Goal: Task Accomplishment & Management: Use online tool/utility

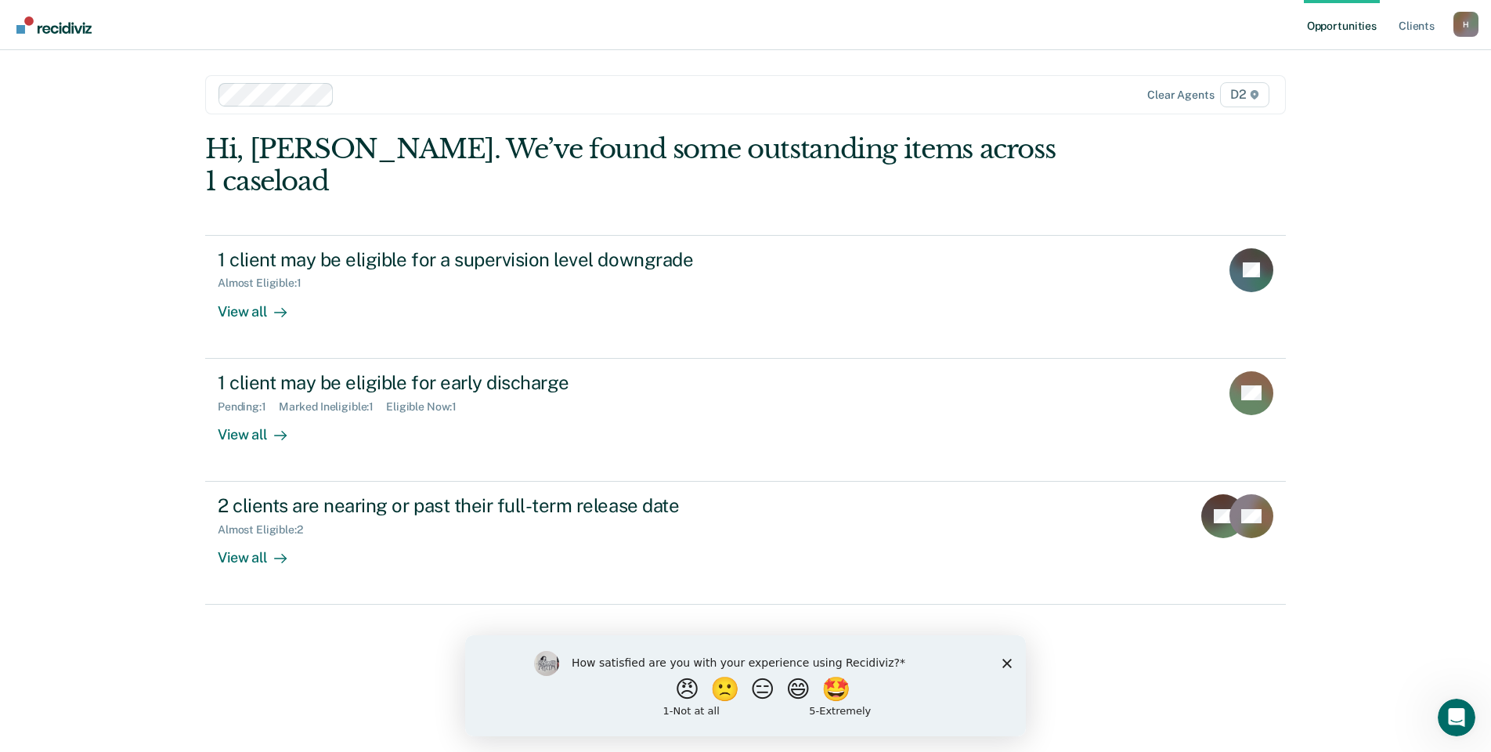
click at [1010, 662] on icon "Close survey" at bounding box center [1006, 662] width 9 height 9
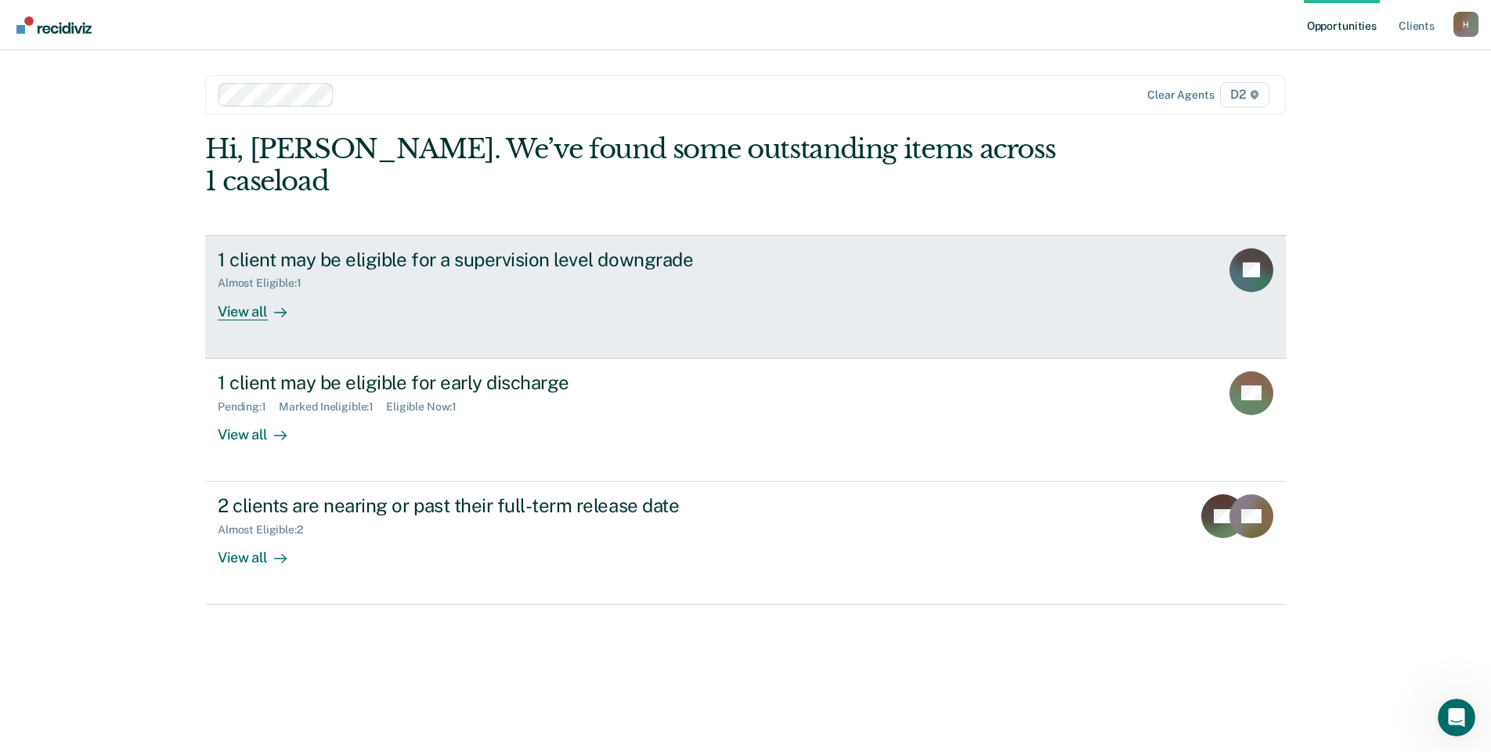
click at [249, 290] on div "View all" at bounding box center [262, 305] width 88 height 31
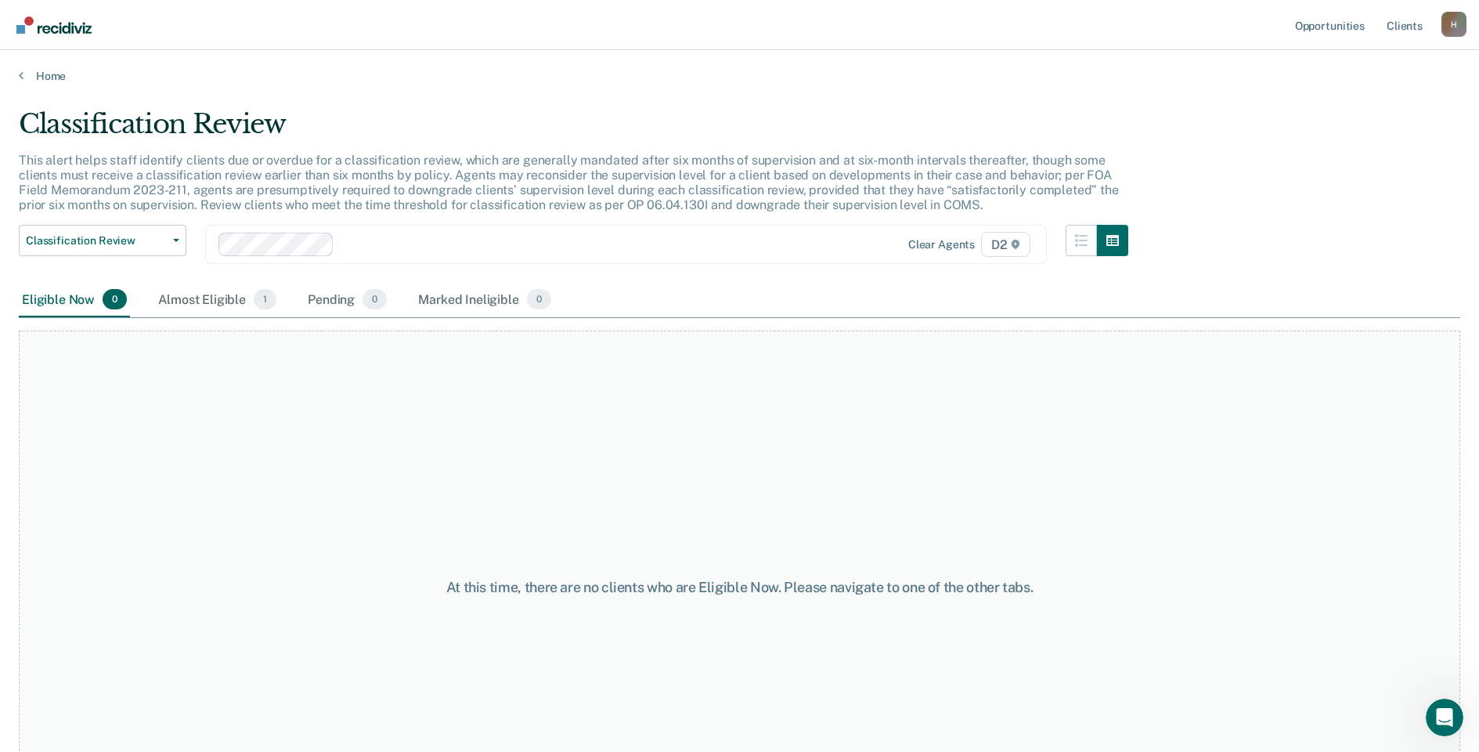
click at [18, 86] on main "Classification Review This alert helps staff identify clients due or overdue fo…" at bounding box center [739, 415] width 1479 height 664
click at [20, 82] on link "Home" at bounding box center [740, 76] width 1442 height 14
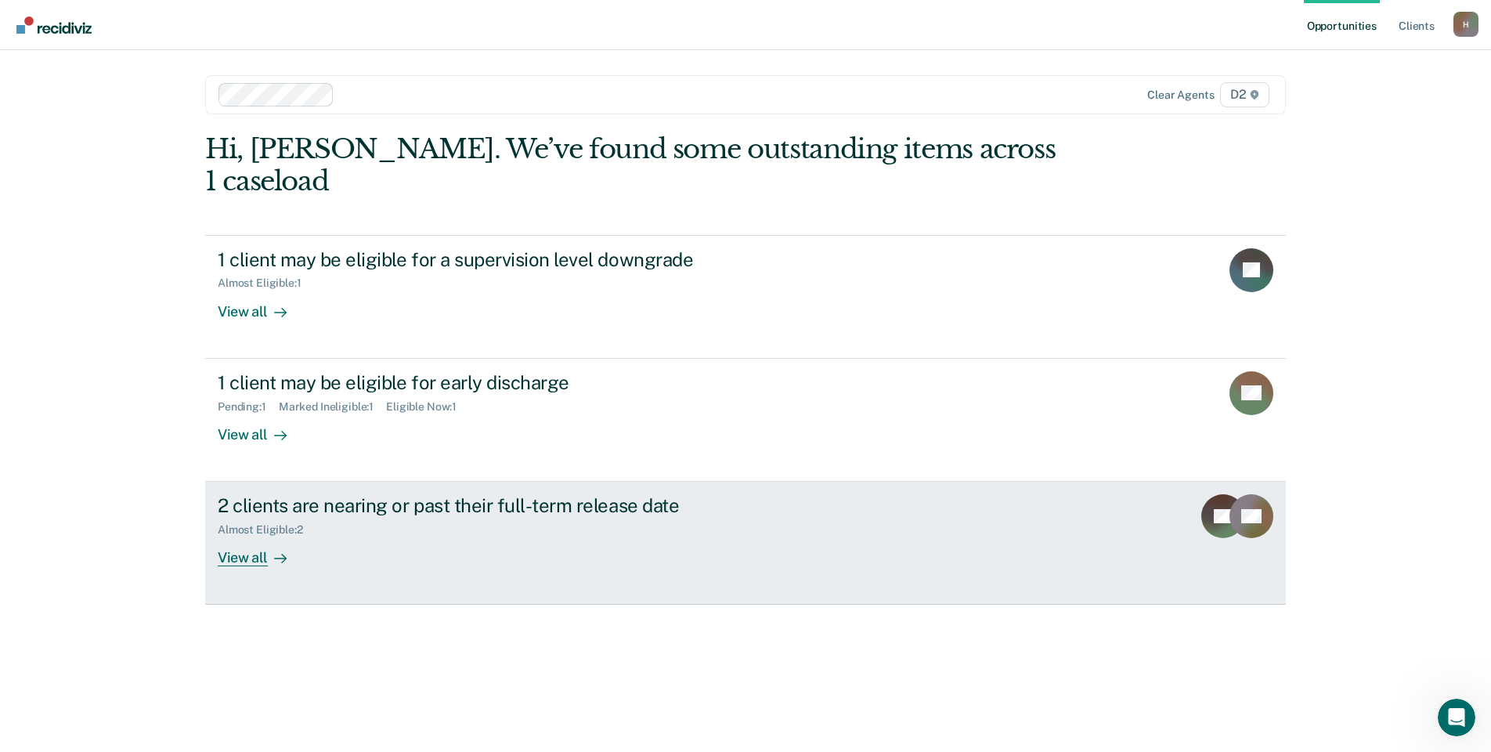
click at [249, 536] on div "View all" at bounding box center [262, 551] width 88 height 31
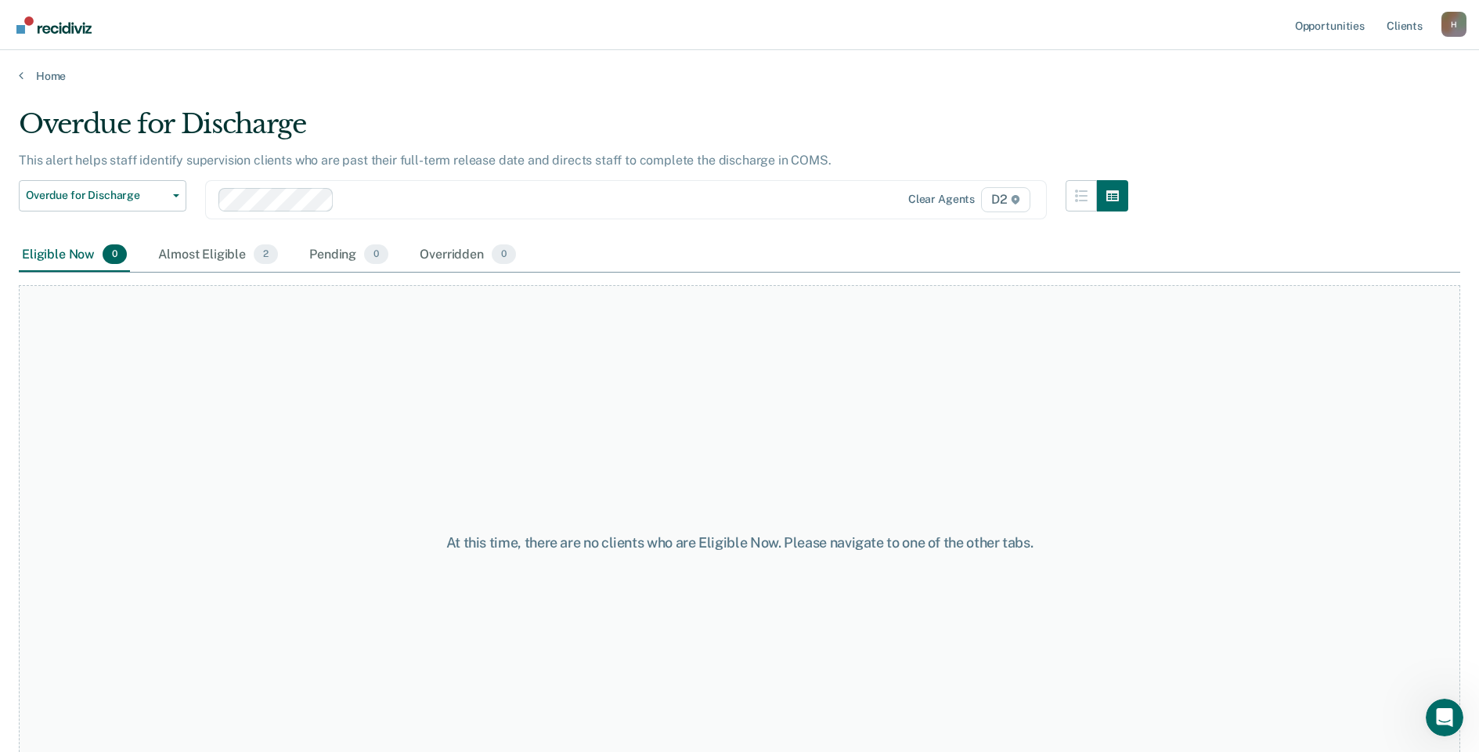
click at [13, 67] on div "Home" at bounding box center [739, 66] width 1479 height 33
click at [16, 72] on div "Home" at bounding box center [739, 66] width 1479 height 33
click at [23, 75] on icon at bounding box center [21, 75] width 5 height 13
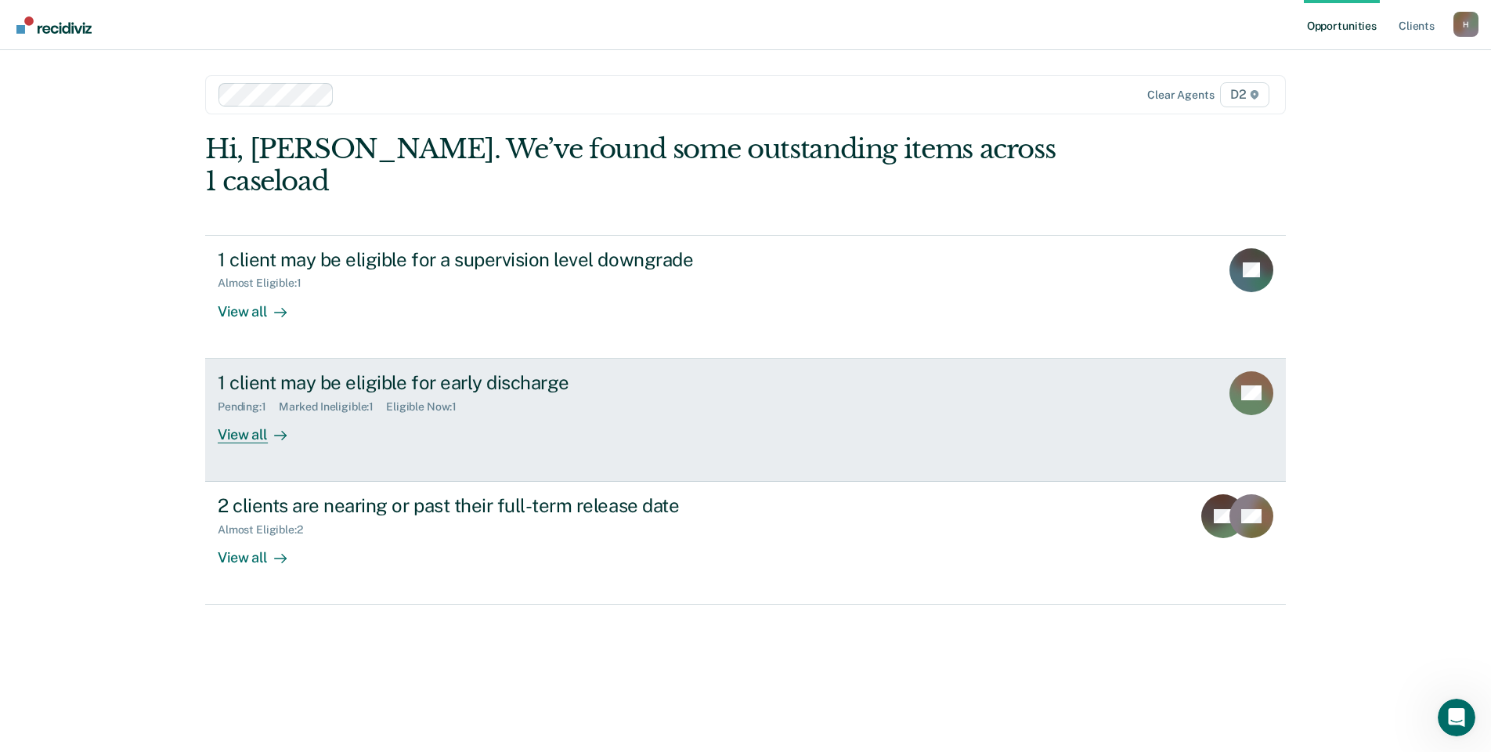
click at [247, 413] on div "View all" at bounding box center [262, 428] width 88 height 31
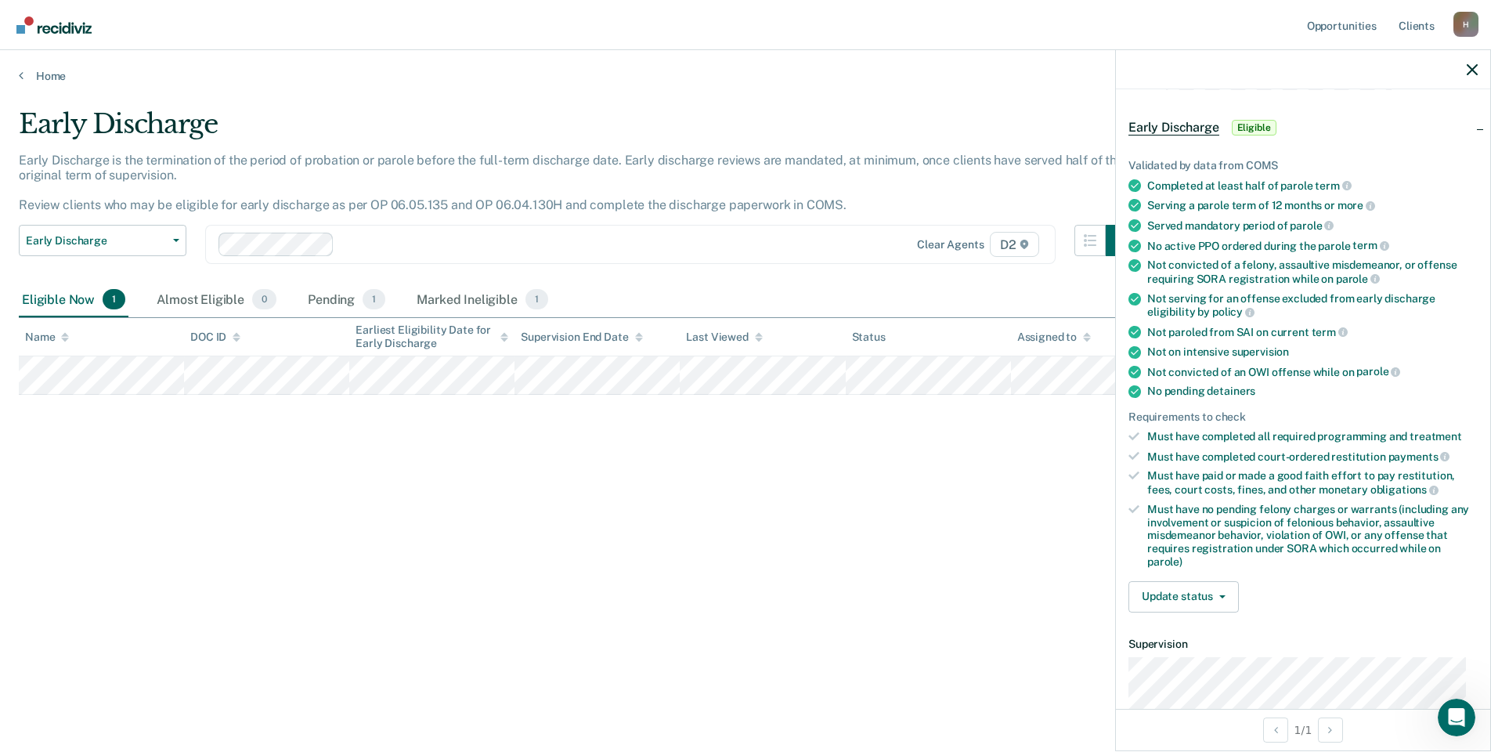
scroll to position [157, 0]
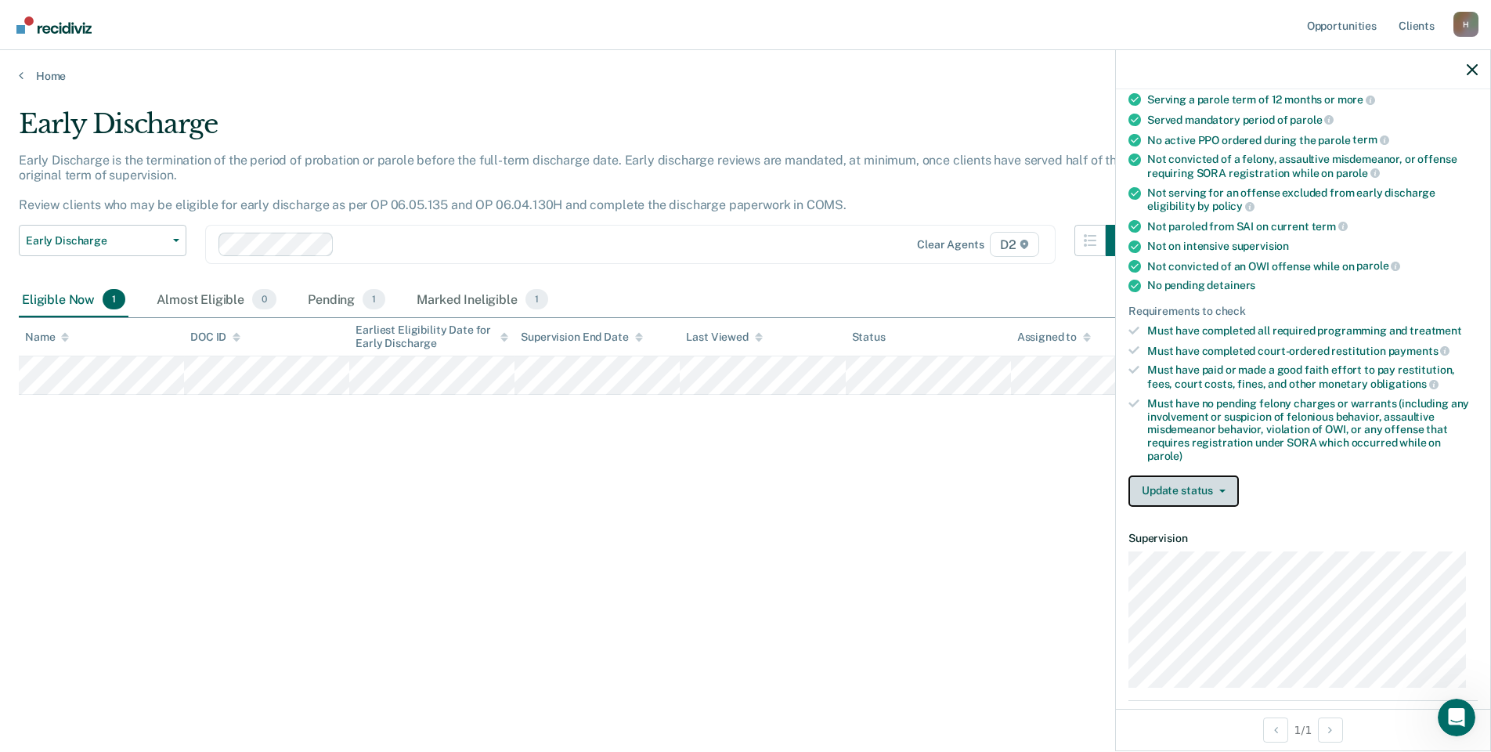
click at [1226, 488] on button "Update status" at bounding box center [1184, 490] width 110 height 31
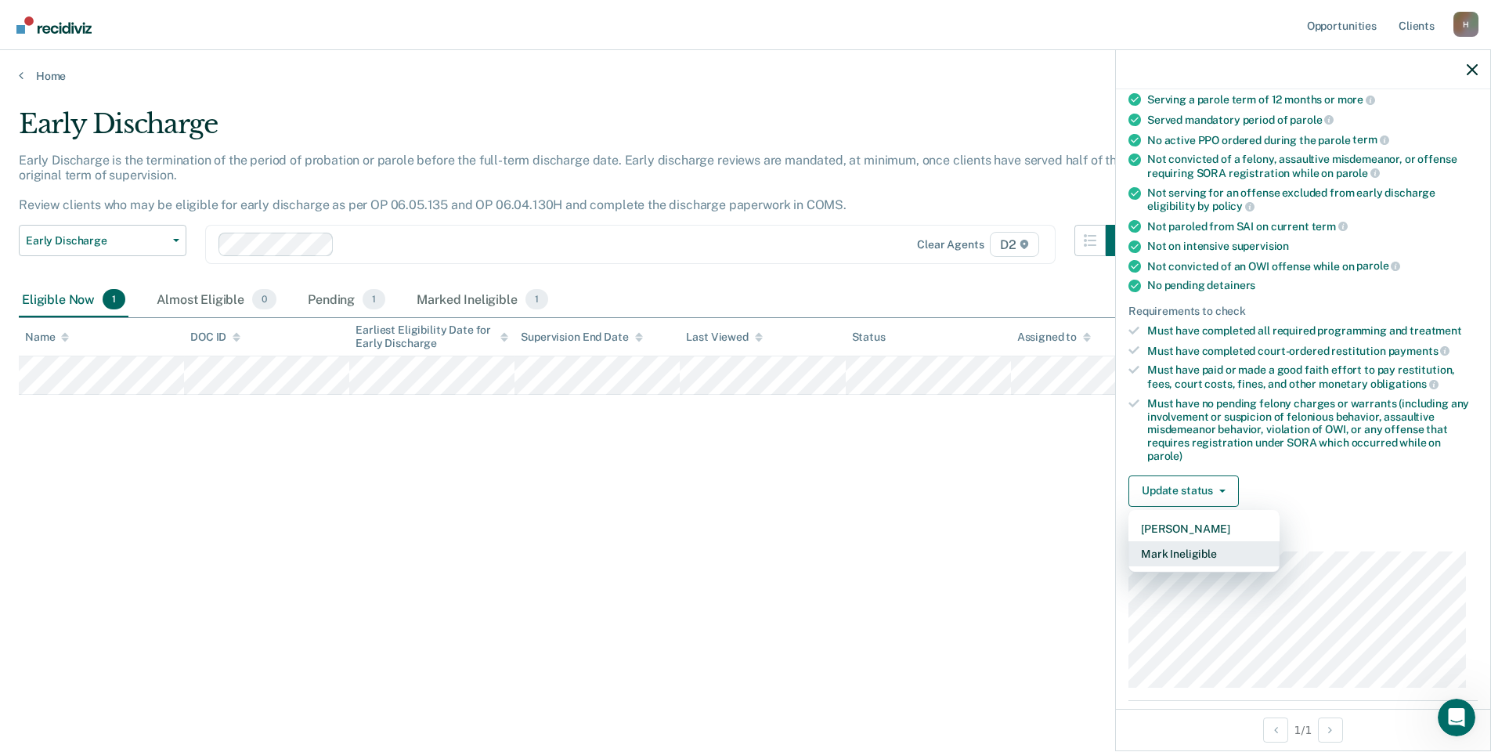
click at [1202, 548] on button "Mark Ineligible" at bounding box center [1204, 553] width 151 height 25
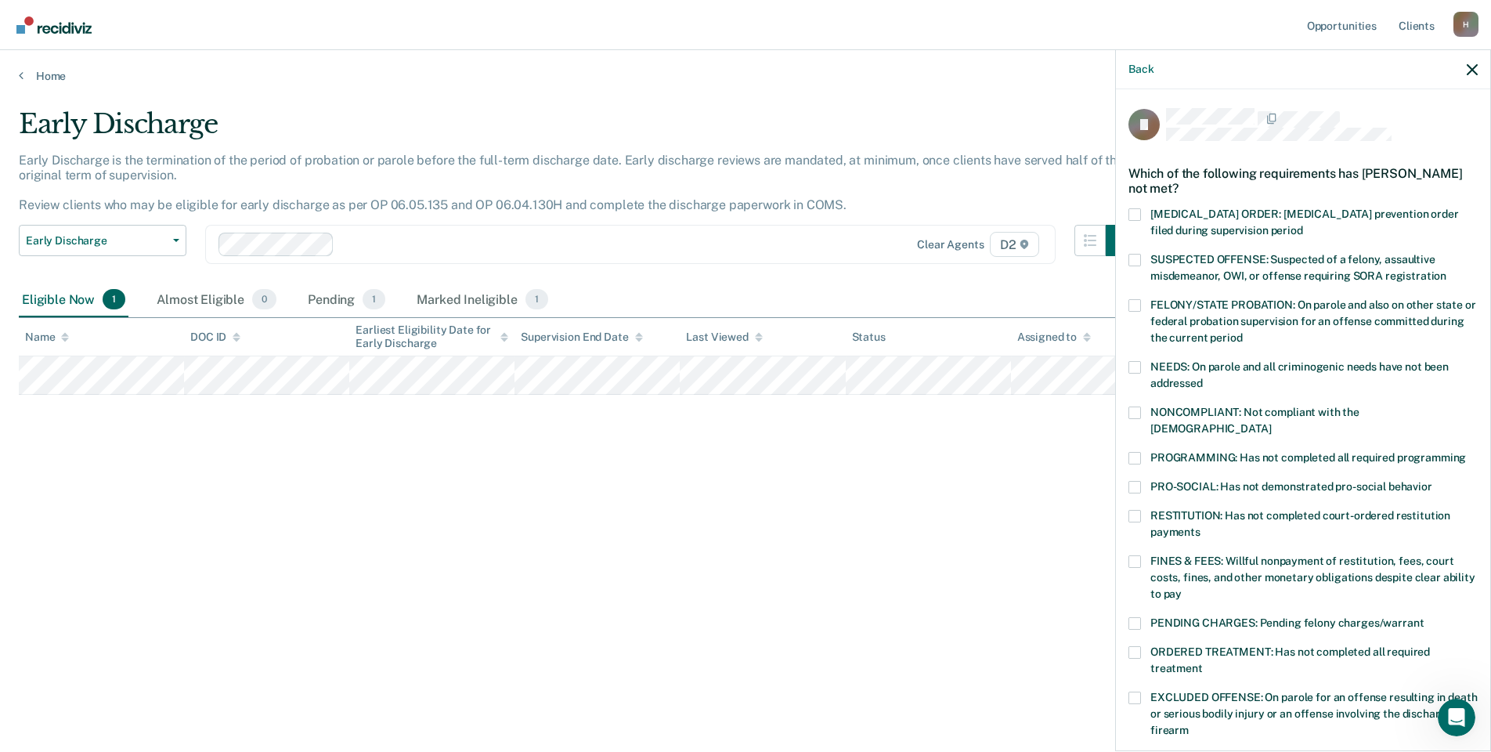
scroll to position [78, 0]
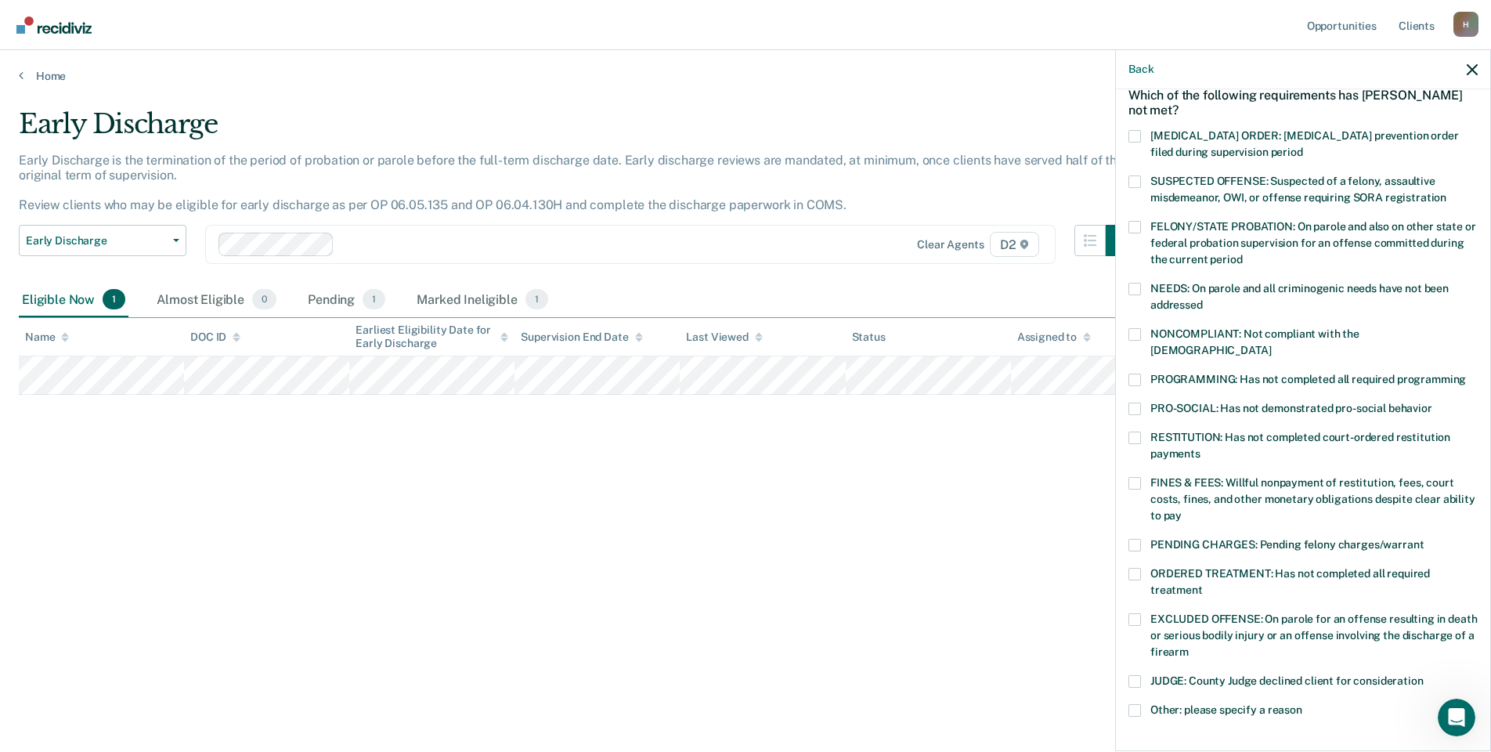
click at [1140, 704] on span at bounding box center [1135, 710] width 13 height 13
click at [1302, 704] on input "Other: please specify a reason" at bounding box center [1302, 704] width 0 height 0
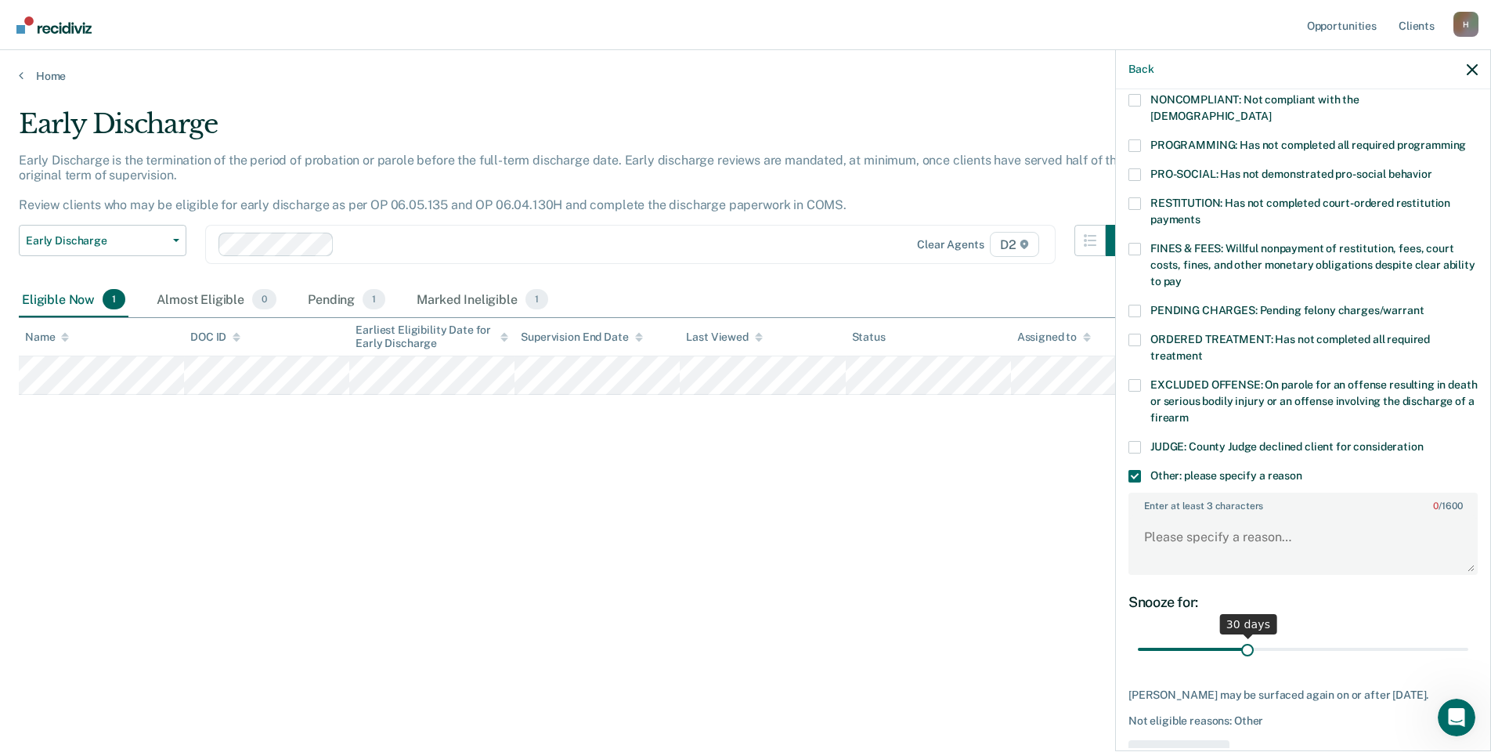
scroll to position [313, 0]
drag, startPoint x: 1243, startPoint y: 633, endPoint x: 1497, endPoint y: 631, distance: 253.8
type input "90"
click at [1469, 635] on input "range" at bounding box center [1303, 648] width 331 height 27
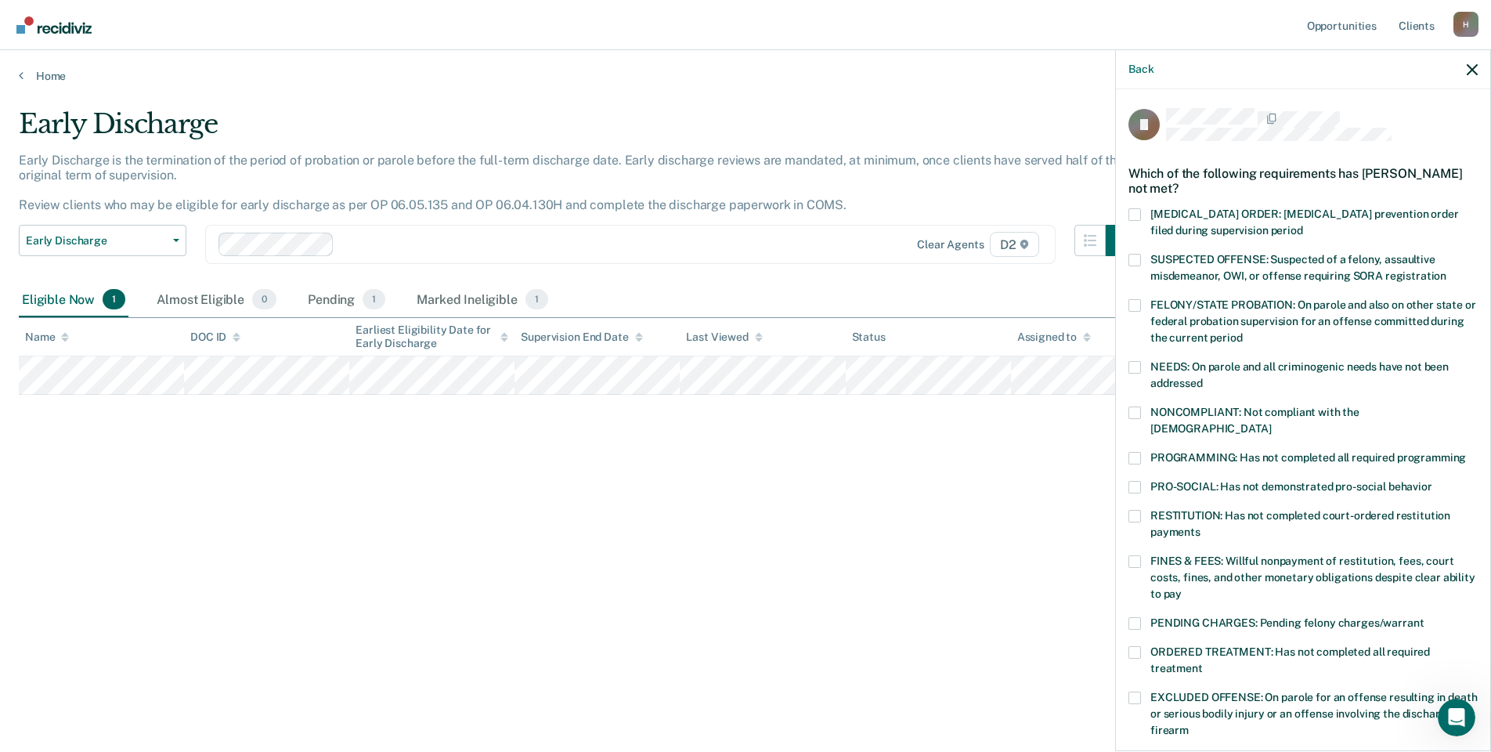
scroll to position [360, 0]
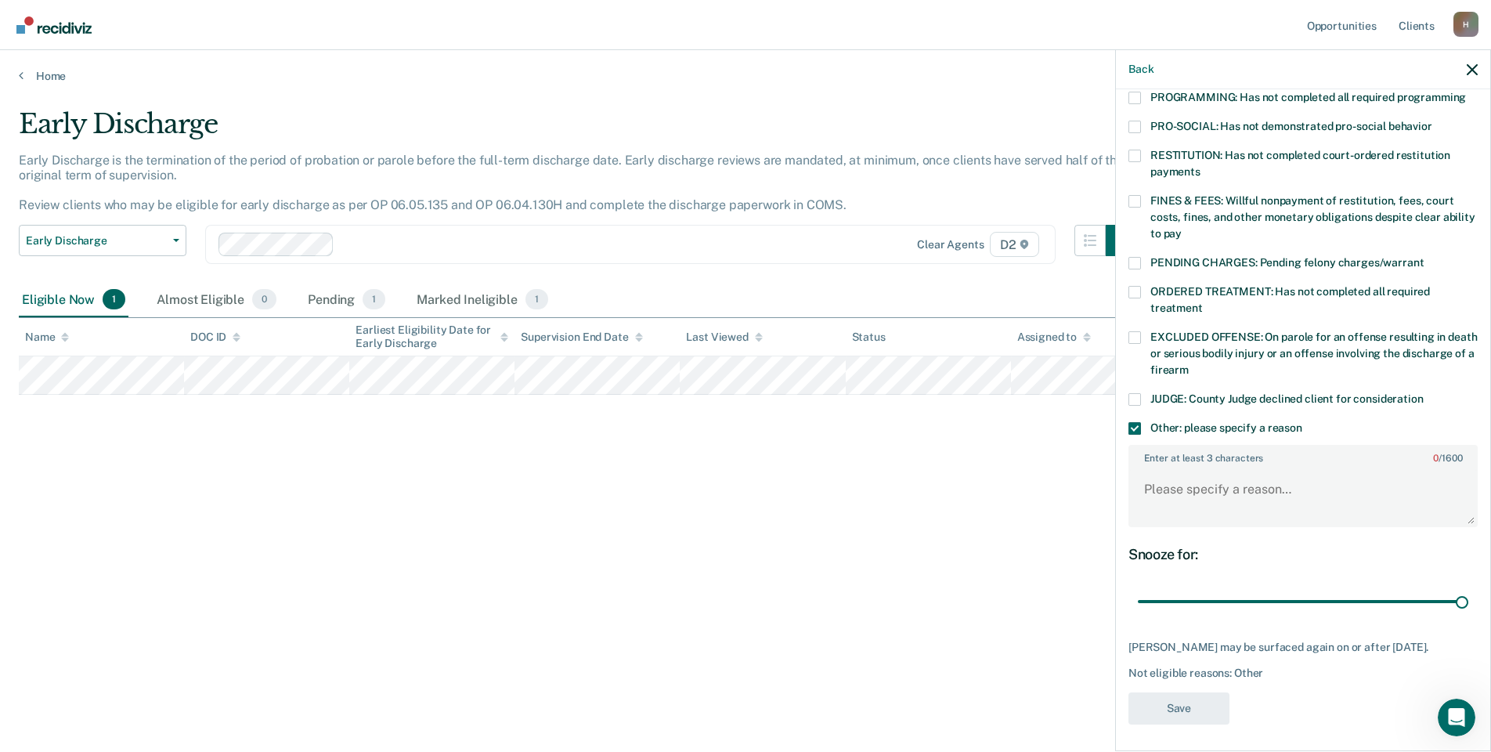
click at [761, 534] on div "Early Discharge Early Discharge is the termination of the period of probation o…" at bounding box center [746, 371] width 1454 height 526
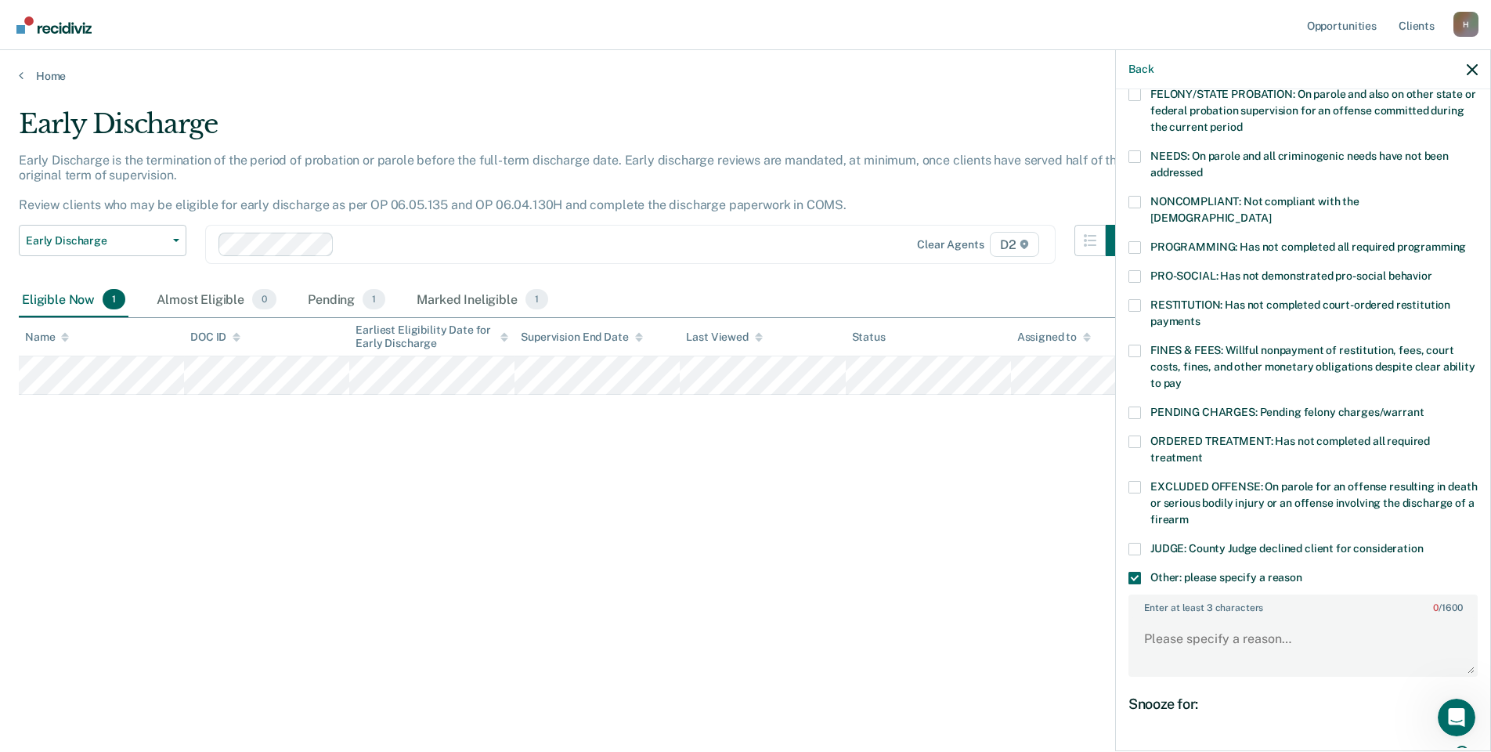
scroll to position [0, 0]
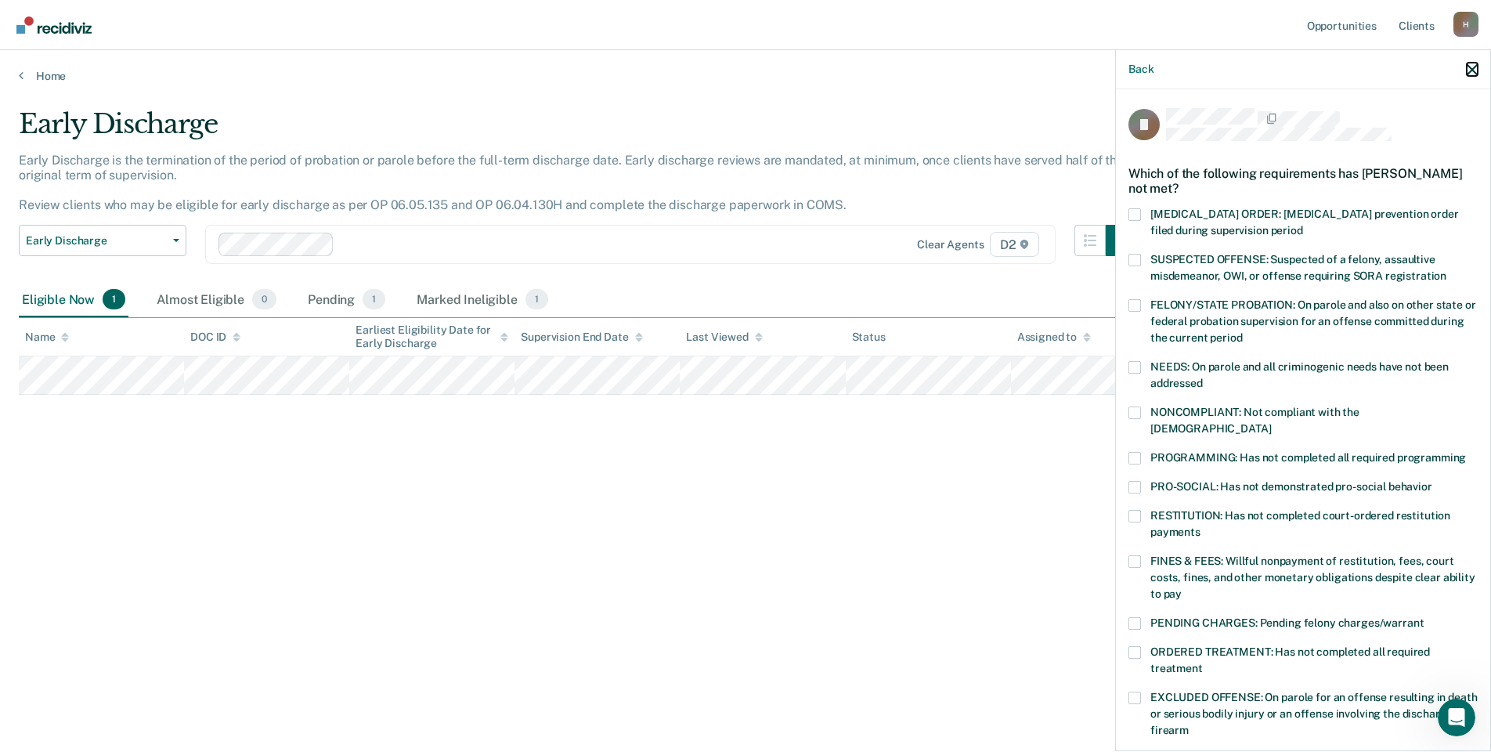
click at [1475, 68] on icon "button" at bounding box center [1472, 69] width 11 height 11
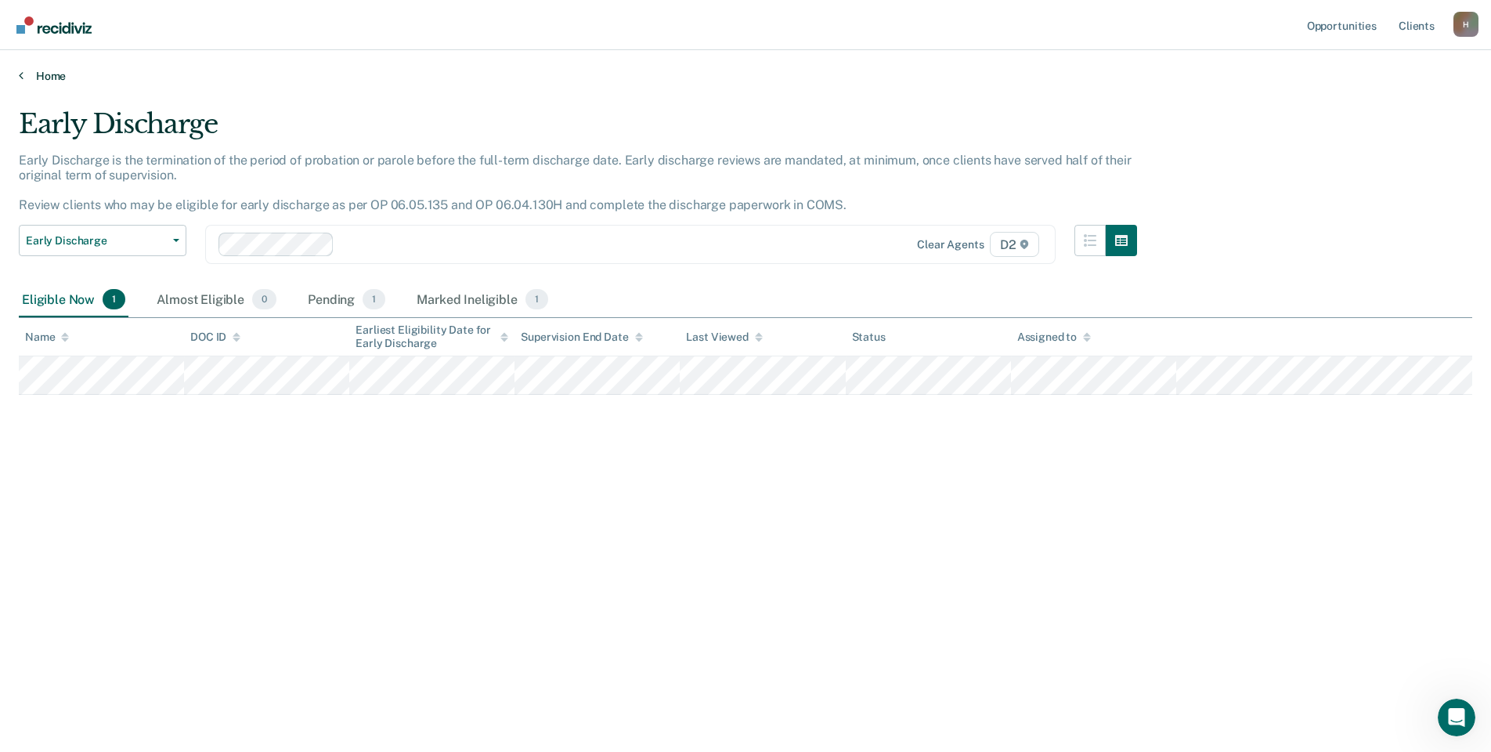
click at [31, 78] on link "Home" at bounding box center [746, 76] width 1454 height 14
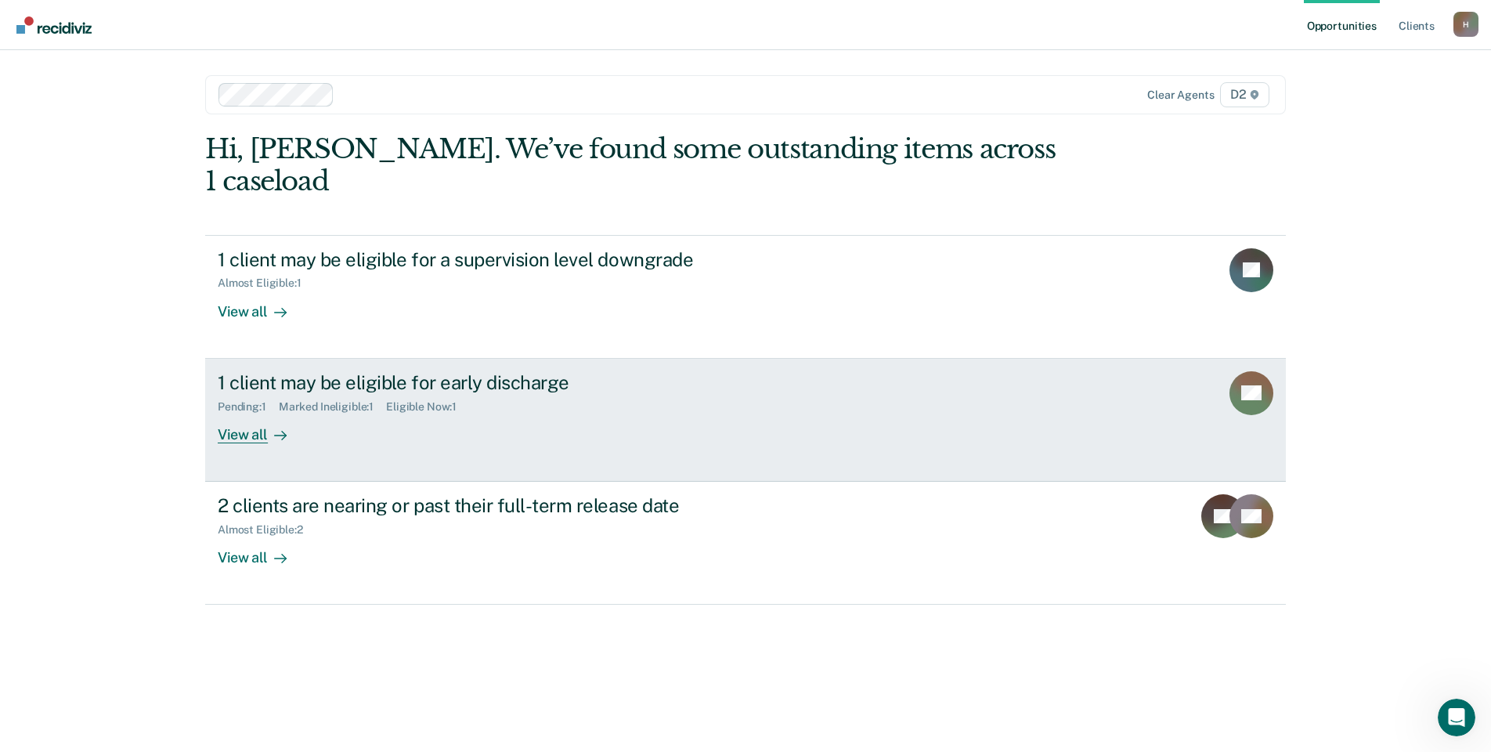
click at [264, 413] on div "View all" at bounding box center [262, 428] width 88 height 31
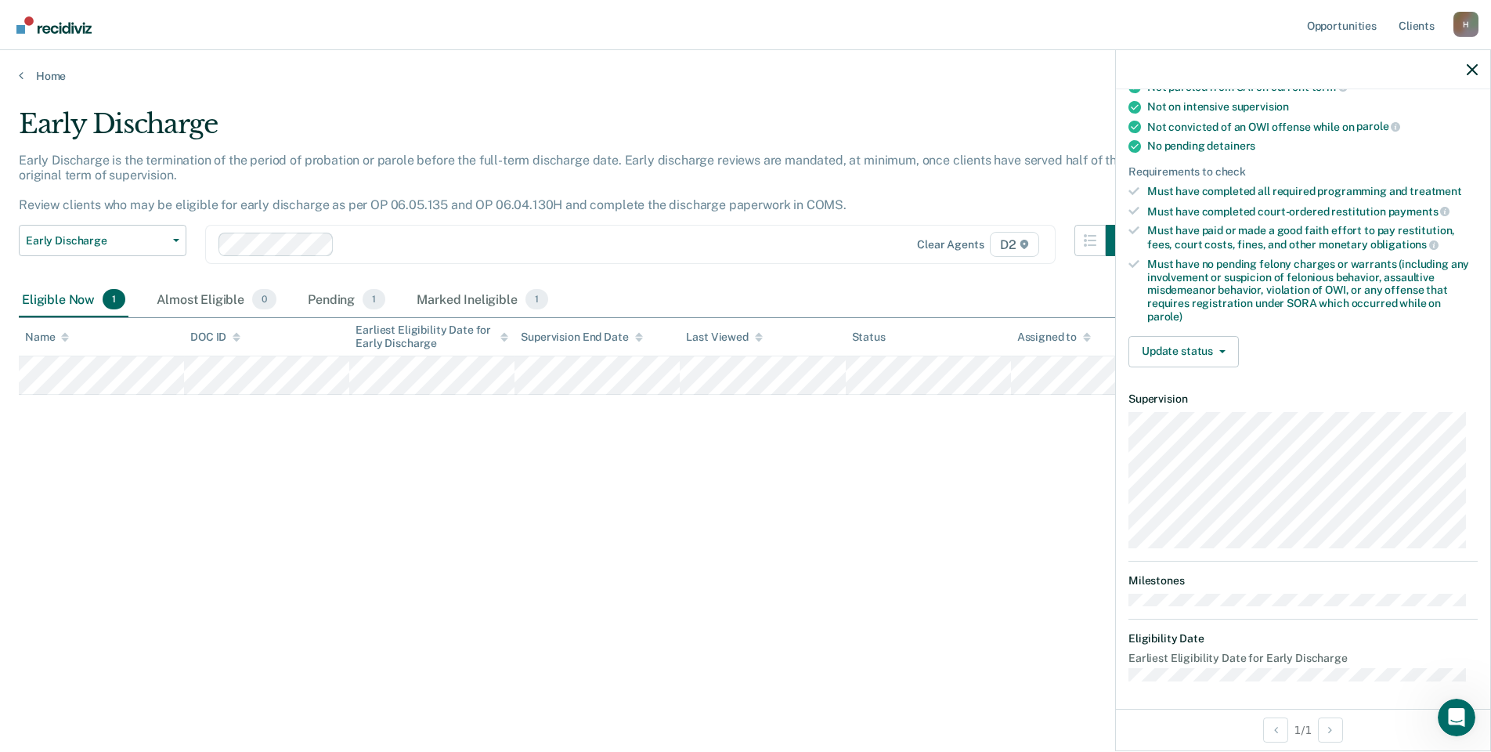
scroll to position [298, 0]
click at [1217, 352] on button "Update status" at bounding box center [1184, 349] width 110 height 31
click at [1200, 413] on button "Mark Ineligible" at bounding box center [1204, 411] width 151 height 25
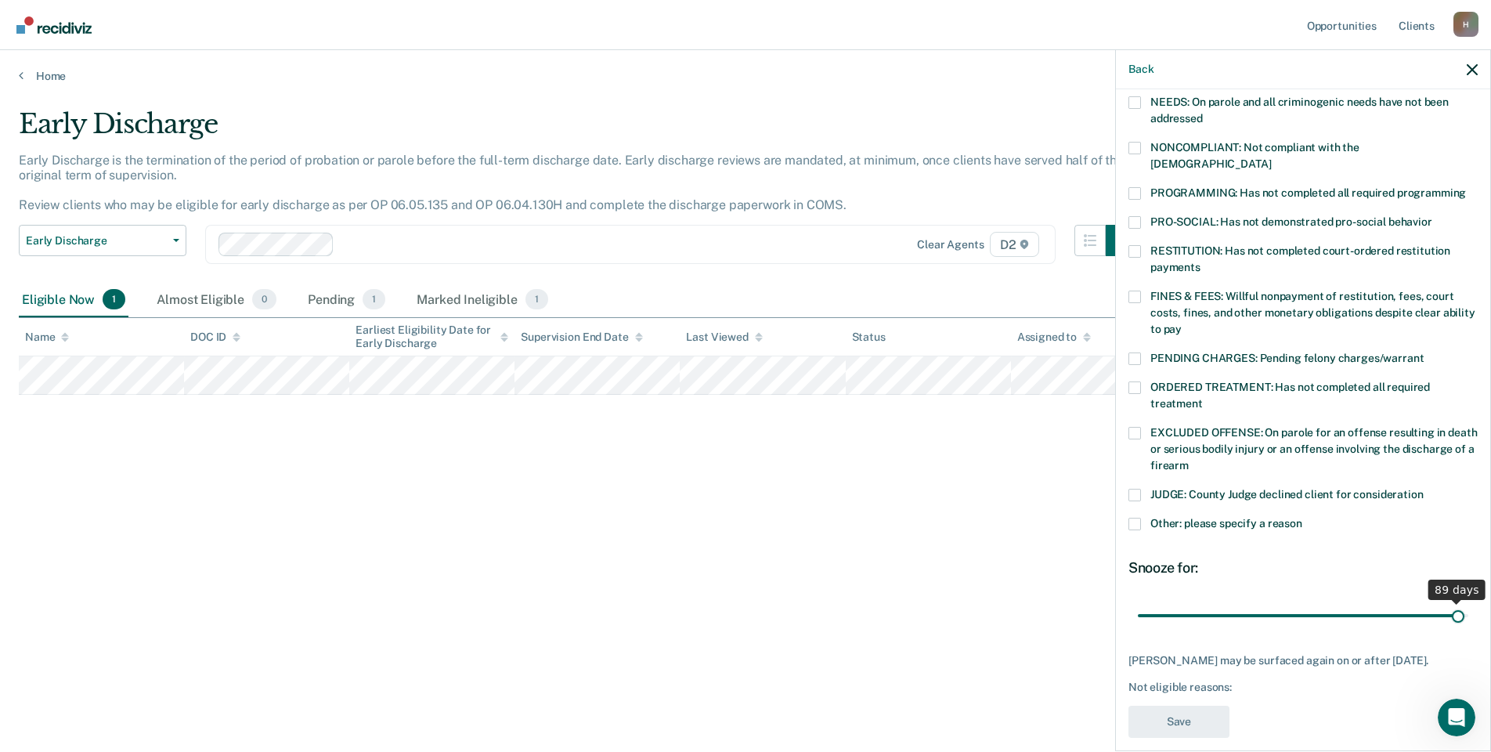
drag, startPoint x: 1243, startPoint y: 599, endPoint x: 1446, endPoint y: 594, distance: 202.9
click at [1446, 601] on input "range" at bounding box center [1303, 614] width 331 height 27
drag, startPoint x: 1444, startPoint y: 596, endPoint x: 1472, endPoint y: 588, distance: 28.5
type input "90"
click at [1469, 601] on input "range" at bounding box center [1303, 614] width 331 height 27
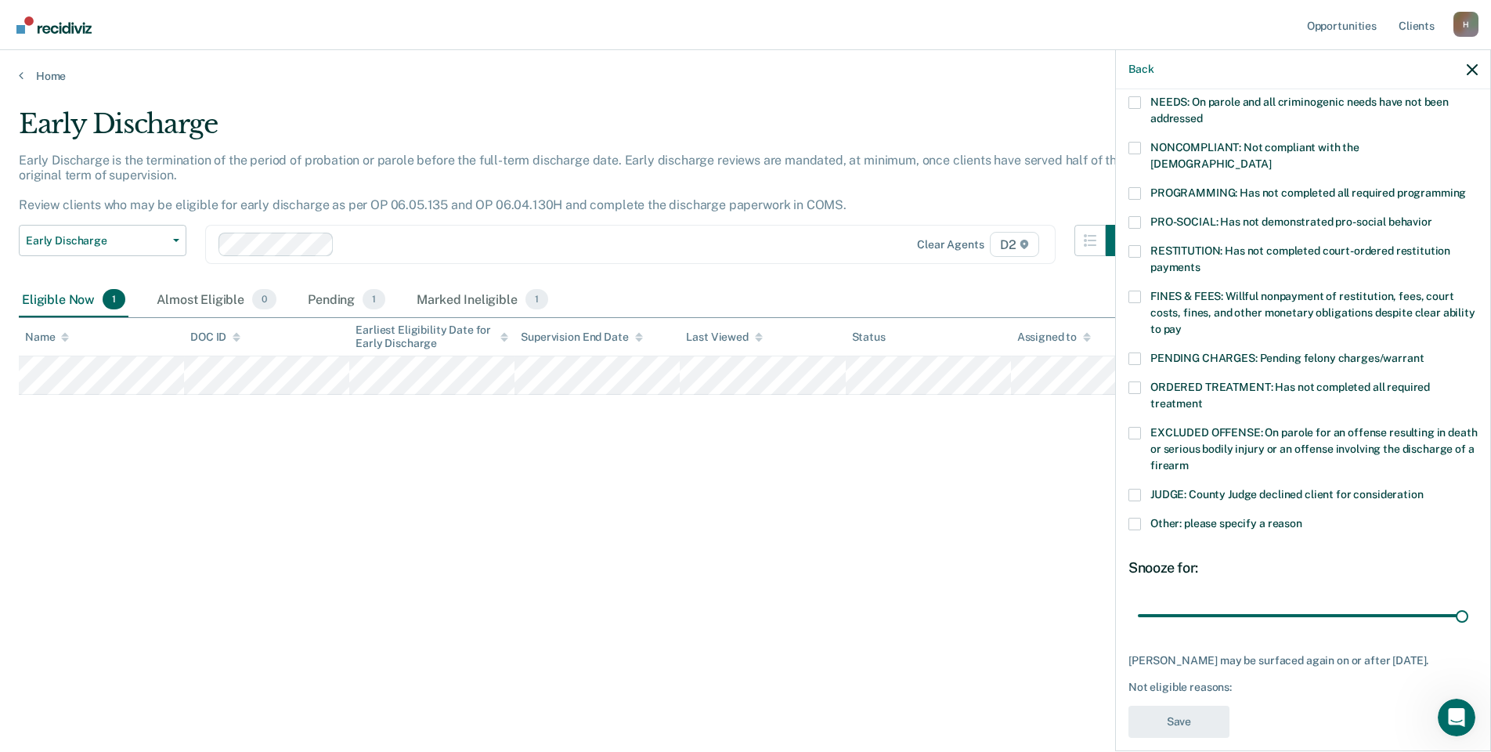
click at [1131, 518] on span at bounding box center [1135, 524] width 13 height 13
click at [1302, 518] on input "Other: please specify a reason" at bounding box center [1302, 518] width 0 height 0
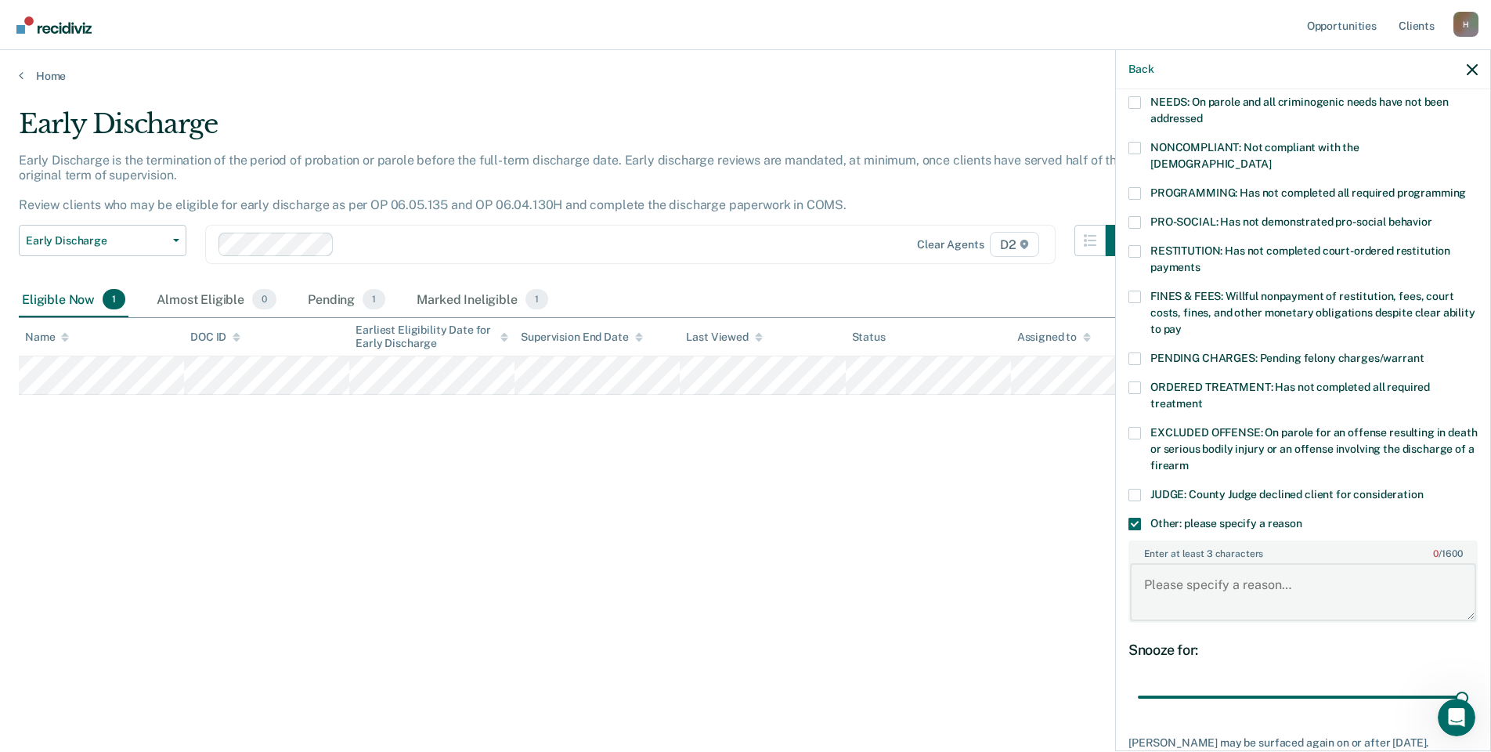
click at [1182, 563] on textarea "Enter at least 3 characters 0 / 1600" at bounding box center [1303, 592] width 346 height 58
click at [1277, 576] on textarea "chronic violations" at bounding box center [1303, 592] width 346 height 58
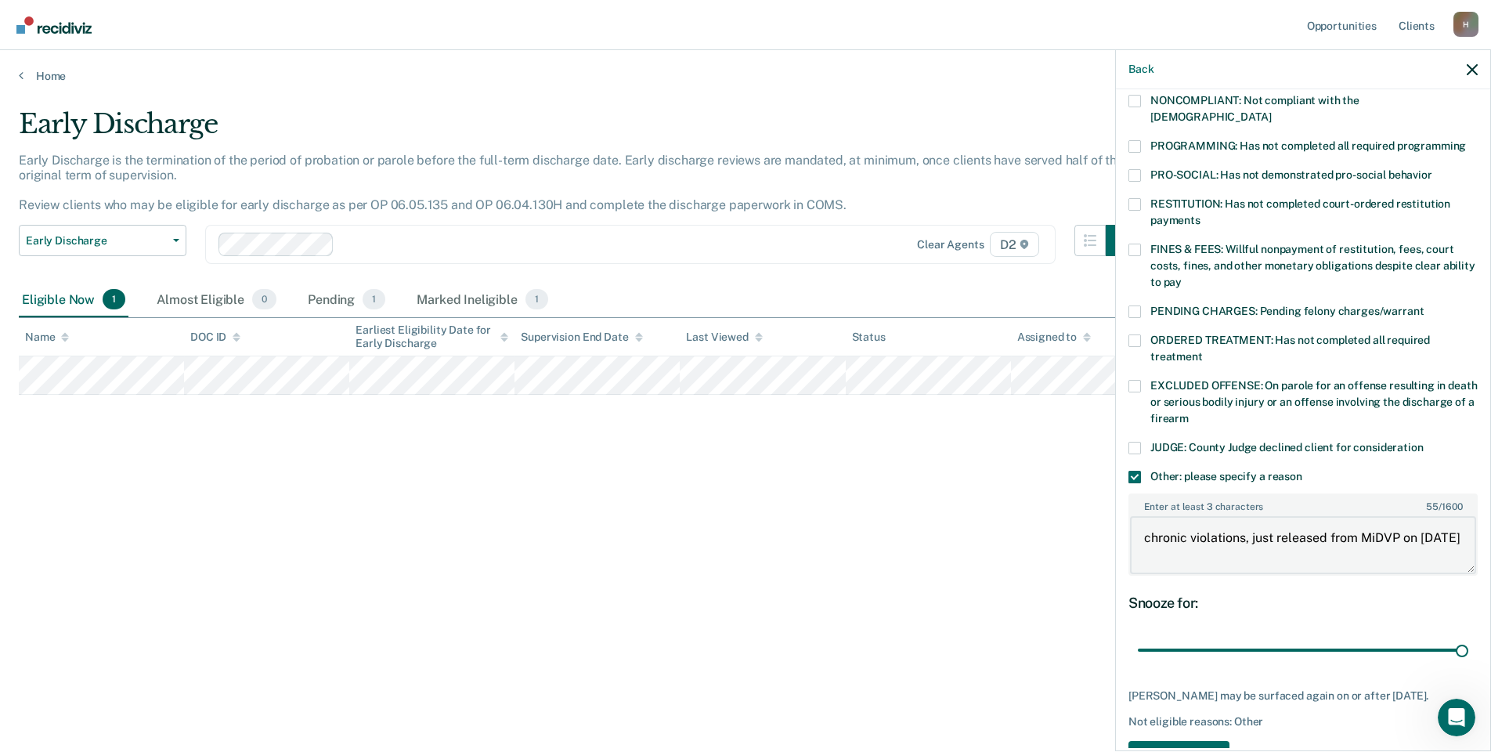
scroll to position [360, 0]
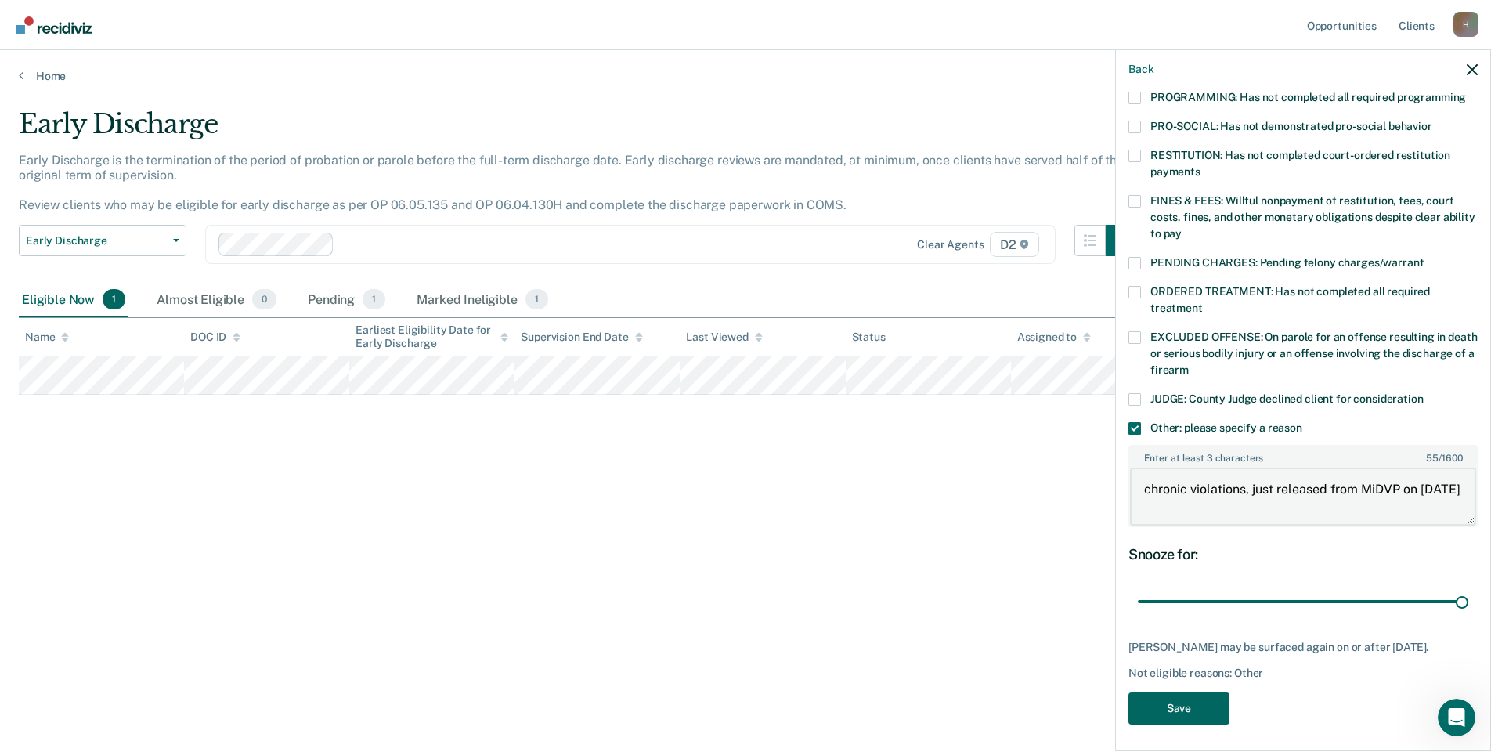
type textarea "chronic violations, just released from MiDVP on [DATE]"
click at [1202, 700] on button "Save" at bounding box center [1179, 708] width 101 height 32
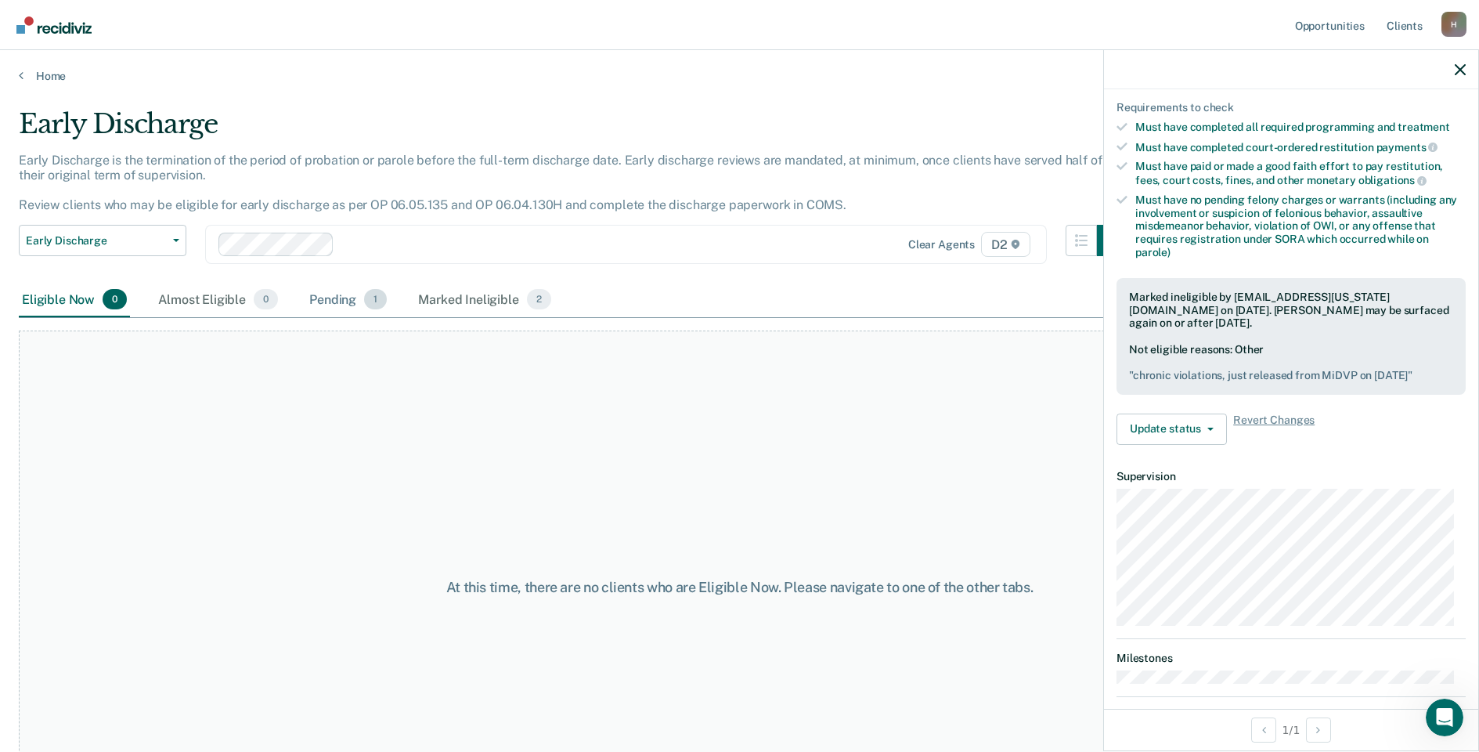
click at [333, 303] on div "Pending 1" at bounding box center [348, 300] width 84 height 34
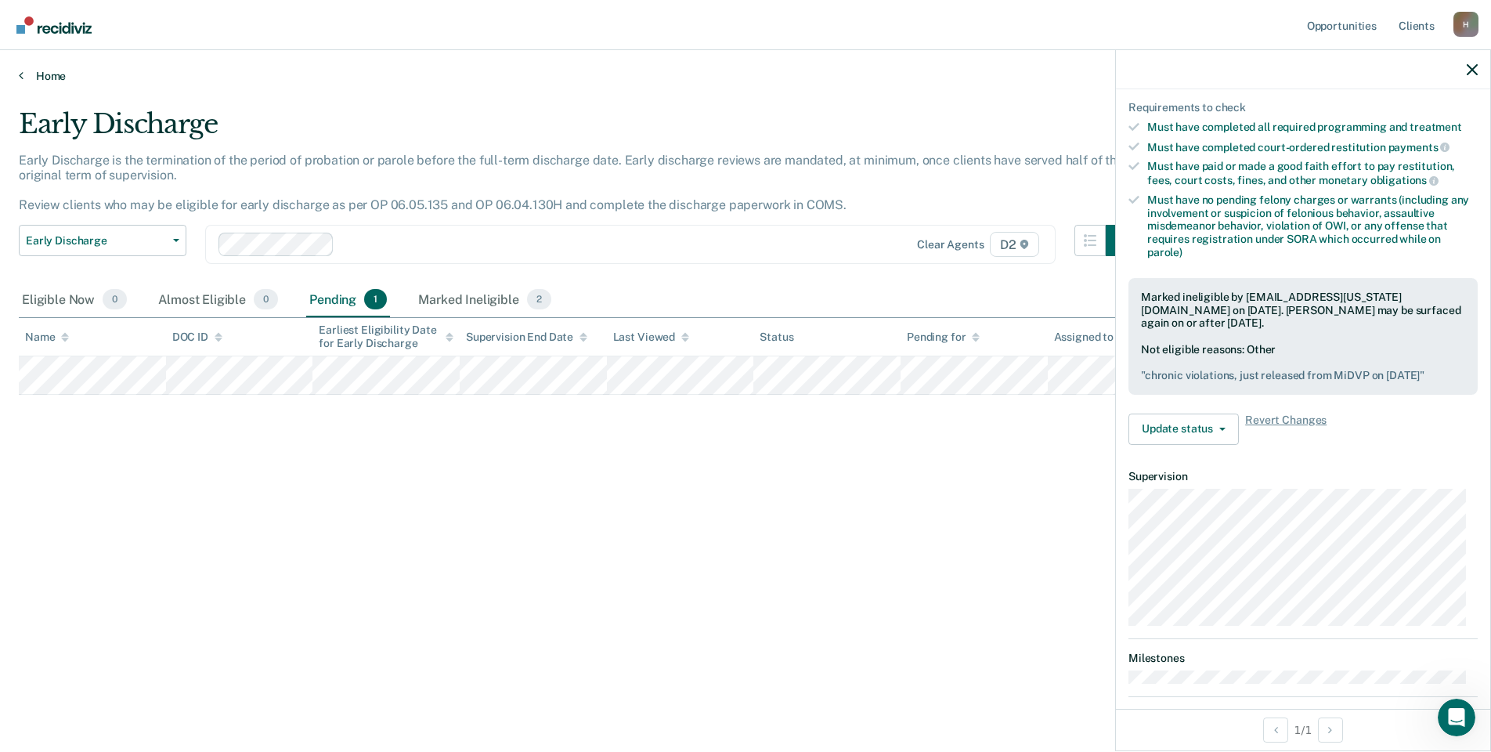
click at [42, 78] on link "Home" at bounding box center [746, 76] width 1454 height 14
